Goal: Navigation & Orientation: Find specific page/section

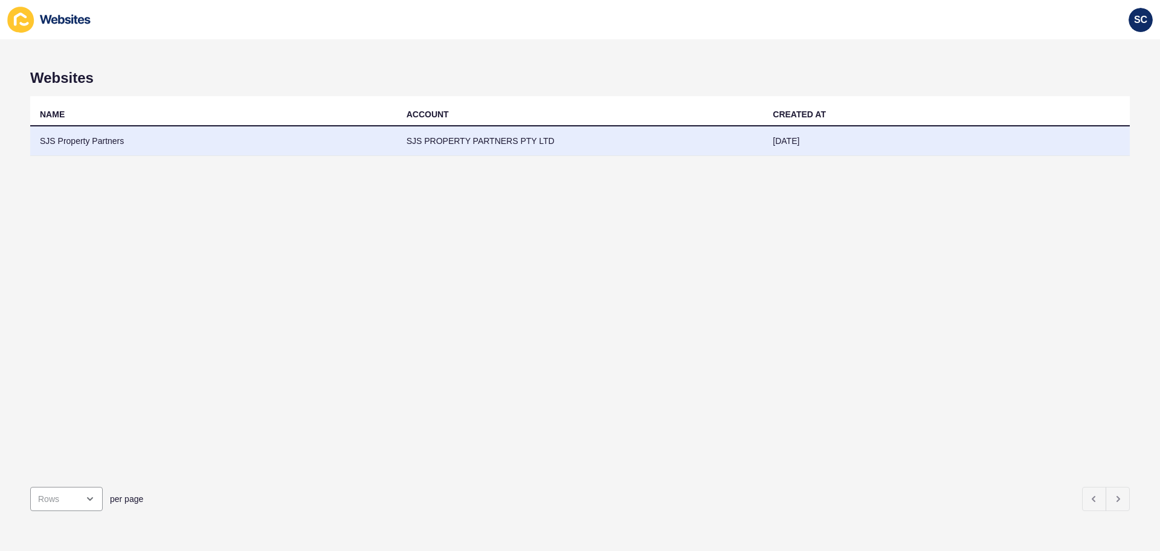
click at [89, 146] on td "SJS Property Partners" at bounding box center [213, 141] width 367 height 30
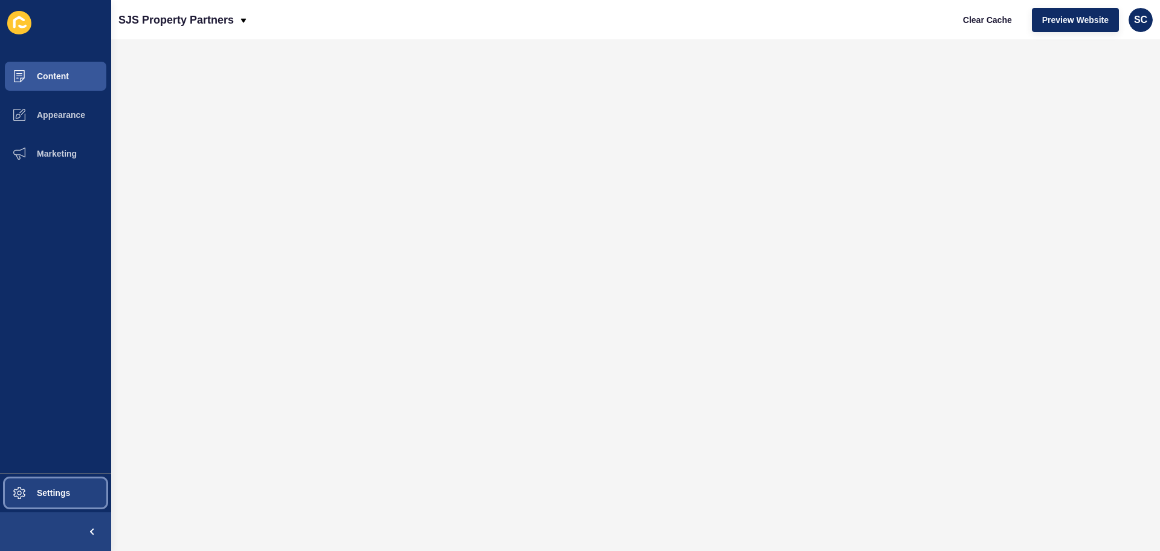
click at [38, 490] on span "Settings" at bounding box center [34, 493] width 72 height 10
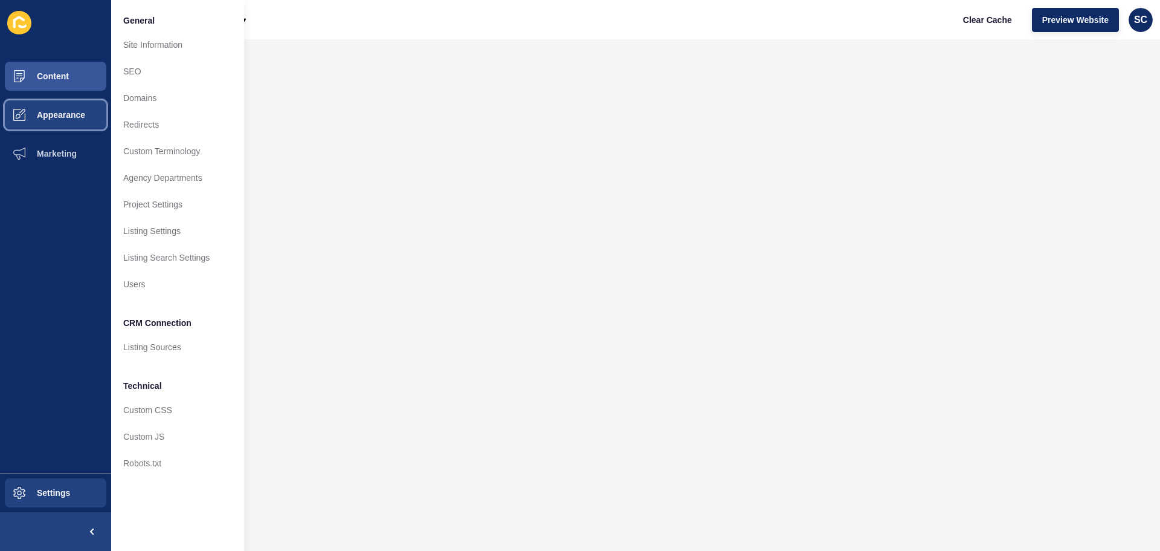
click at [72, 115] on span "Appearance" at bounding box center [41, 115] width 87 height 10
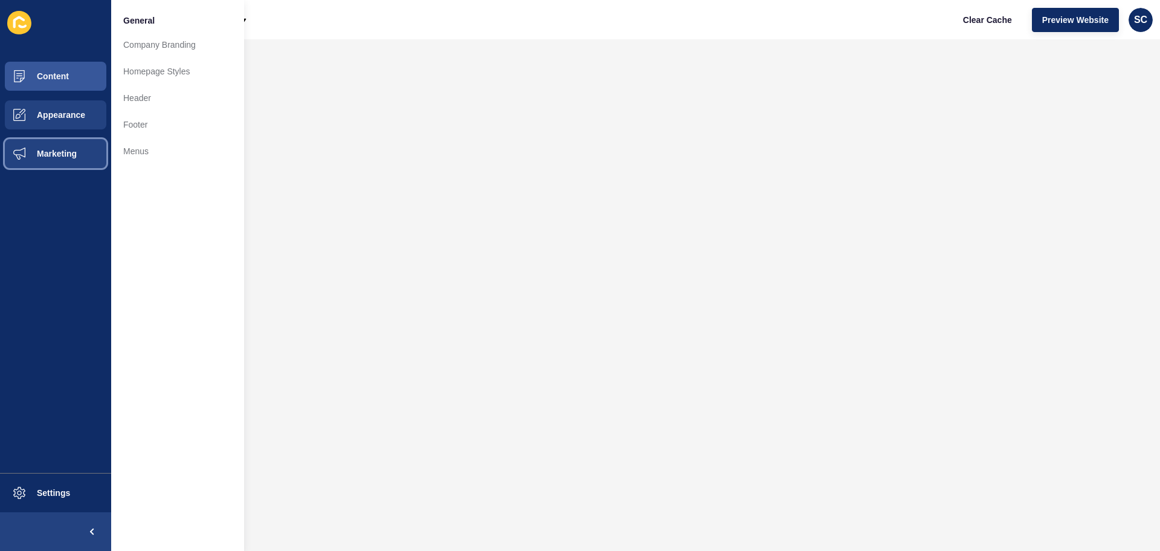
click at [57, 151] on span "Marketing" at bounding box center [37, 154] width 79 height 10
click at [60, 108] on button "Appearance" at bounding box center [55, 114] width 111 height 39
click at [63, 69] on button "Content" at bounding box center [55, 76] width 111 height 39
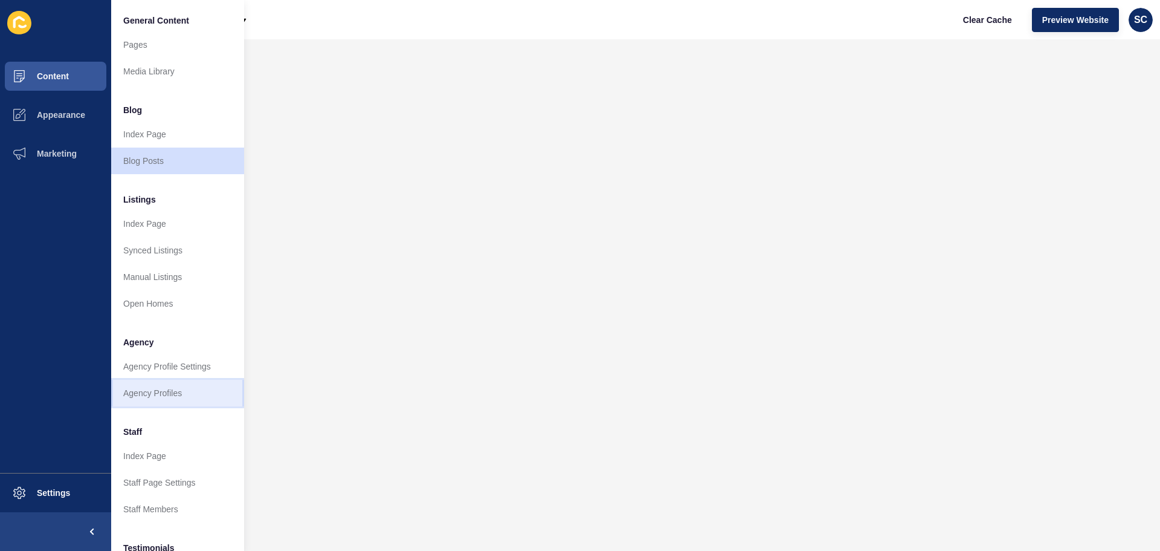
click at [143, 395] on link "Agency Profiles" at bounding box center [177, 393] width 133 height 27
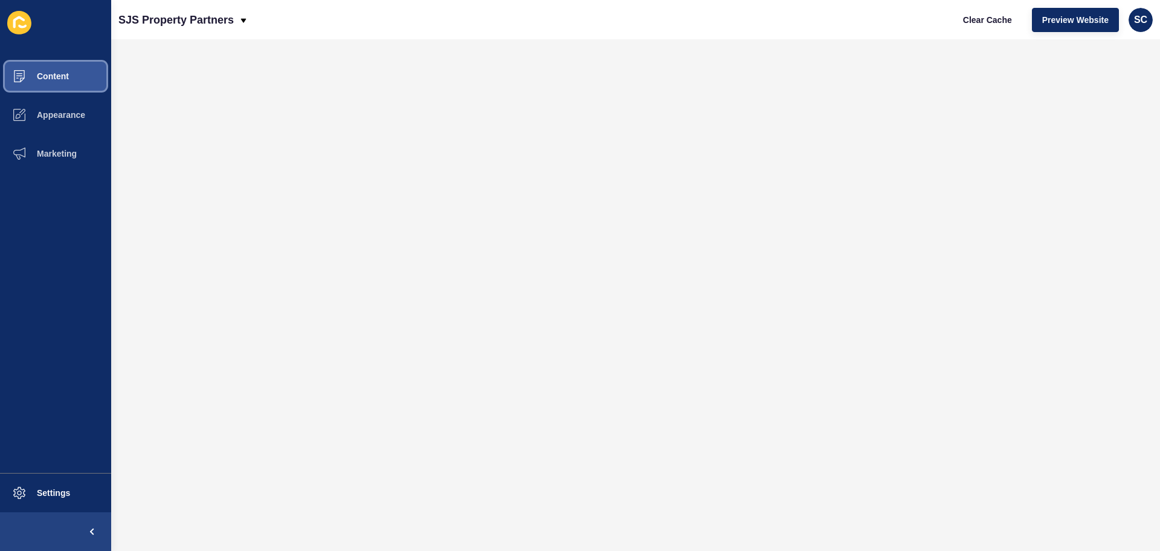
click at [61, 71] on button "Content" at bounding box center [55, 76] width 111 height 39
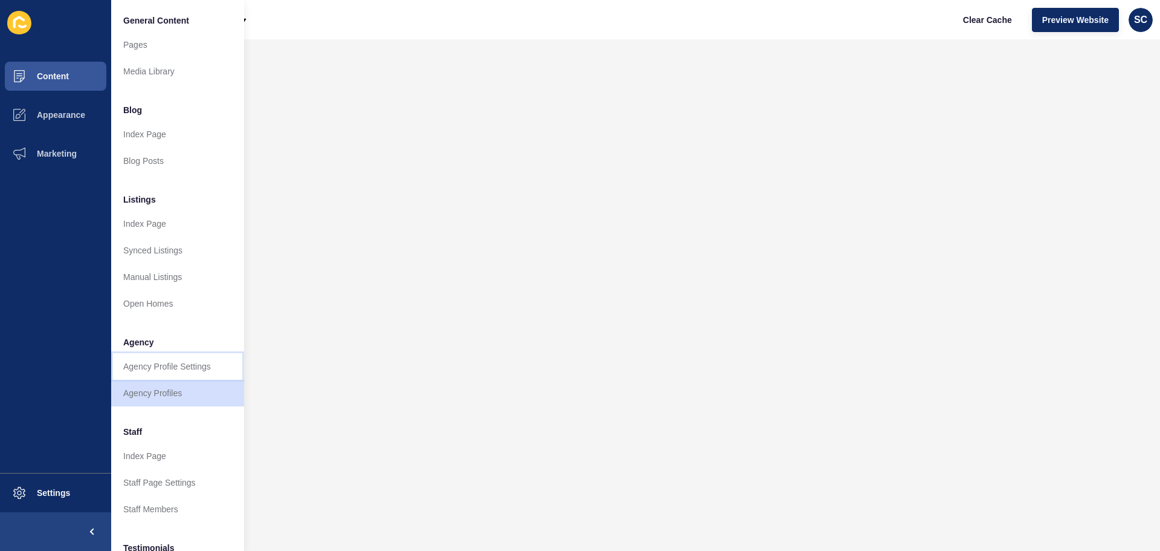
click at [163, 366] on link "Agency Profile Settings" at bounding box center [177, 366] width 133 height 27
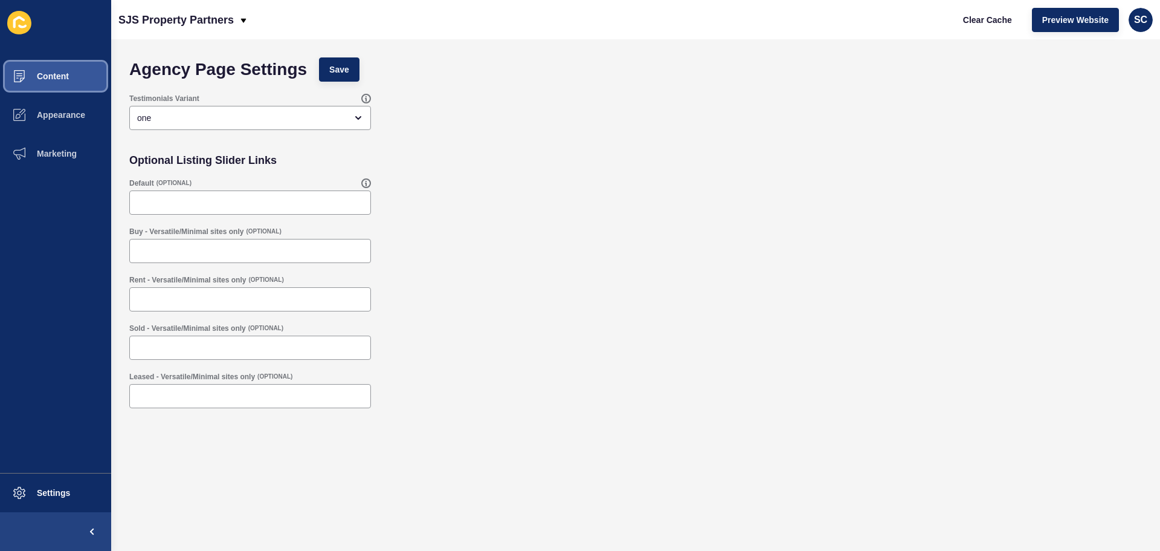
click at [55, 77] on span "Content" at bounding box center [33, 76] width 71 height 10
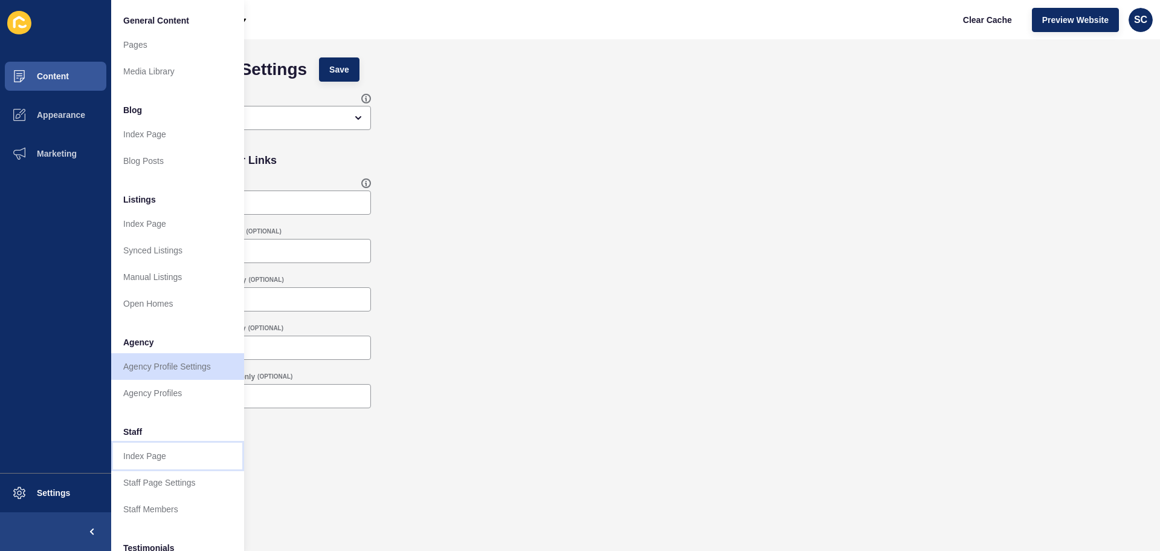
click at [161, 458] on link "Index Page" at bounding box center [177, 455] width 133 height 27
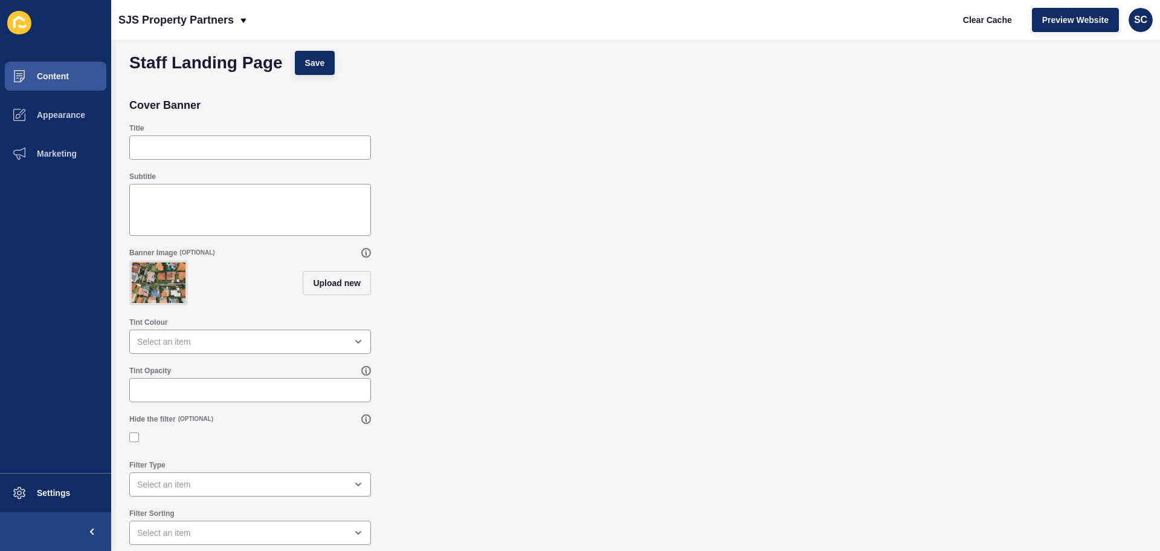
scroll to position [16, 0]
click at [54, 76] on span "Content" at bounding box center [33, 76] width 71 height 10
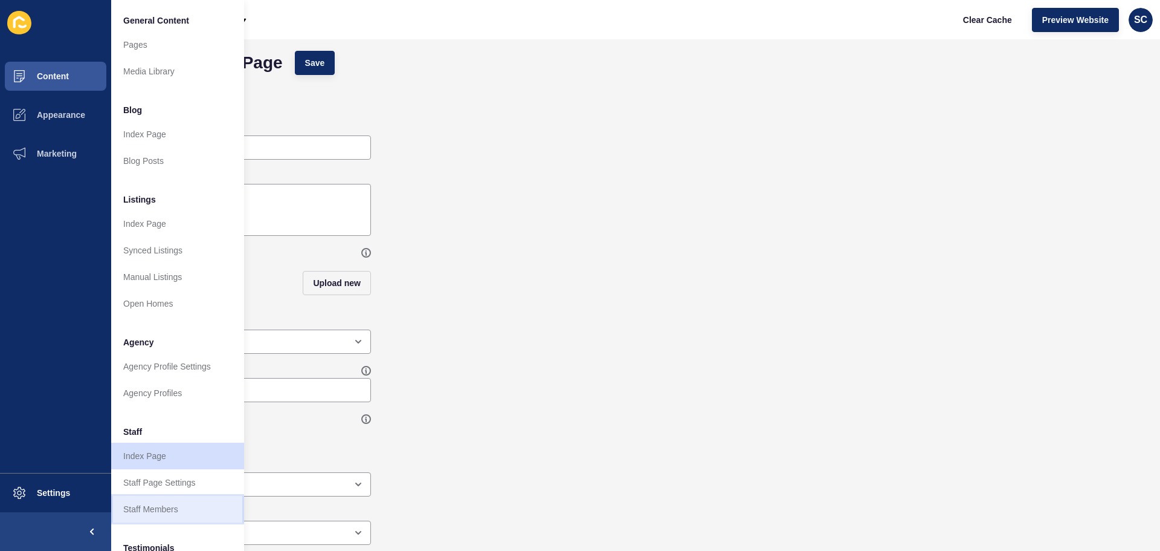
click at [157, 509] on link "Staff Members" at bounding box center [177, 509] width 133 height 27
